Goal: Navigation & Orientation: Find specific page/section

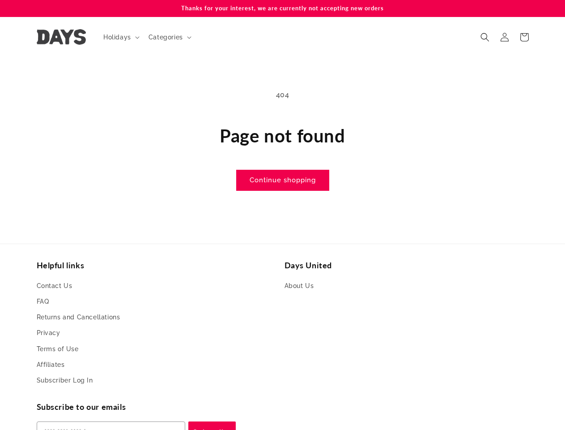
click at [282, 215] on main "404 Page not found Continue shopping" at bounding box center [282, 139] width 565 height 165
click at [120, 37] on span "Holidays" at bounding box center [117, 37] width 28 height 8
click at [169, 37] on span "Categories" at bounding box center [166, 37] width 34 height 8
click at [485, 37] on icon "Search" at bounding box center [485, 37] width 9 height 9
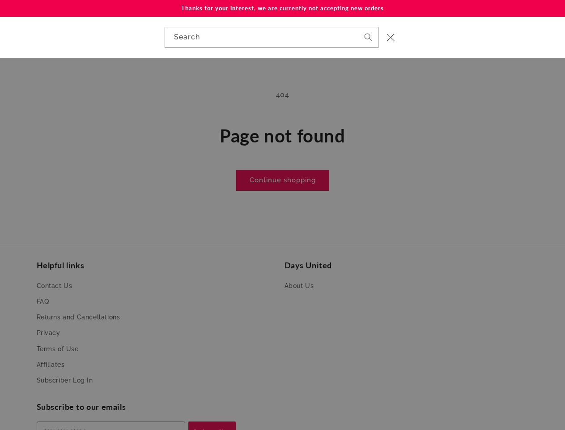
click at [486, 47] on div "Search" at bounding box center [282, 37] width 565 height 41
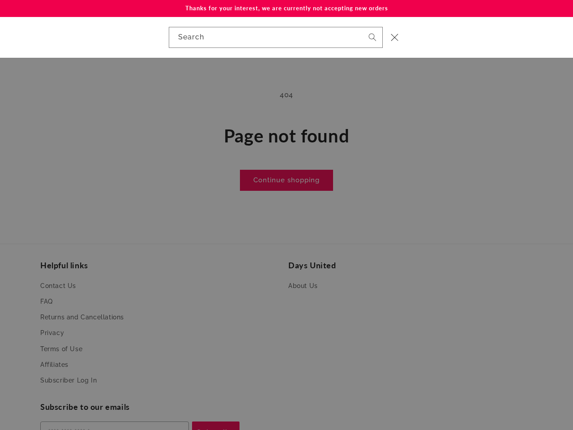
click at [0, 37] on div "Search" at bounding box center [0, 37] width 0 height 0
